Goal: Navigation & Orientation: Find specific page/section

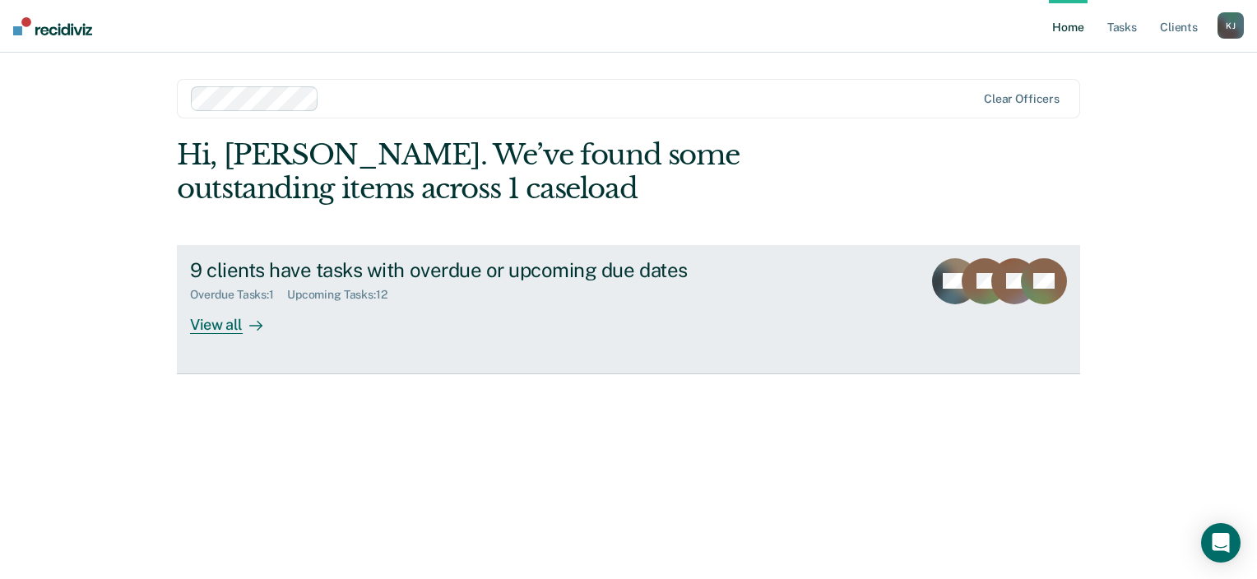
click at [216, 320] on div "View all" at bounding box center [236, 318] width 92 height 32
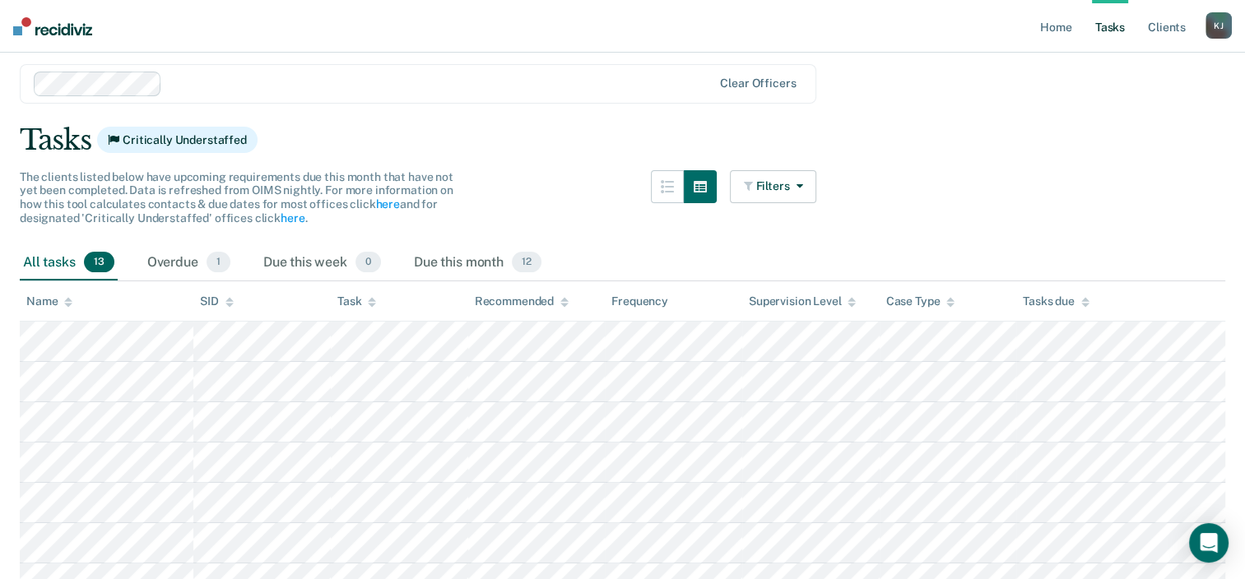
scroll to position [33, 0]
